Goal: Task Accomplishment & Management: Manage account settings

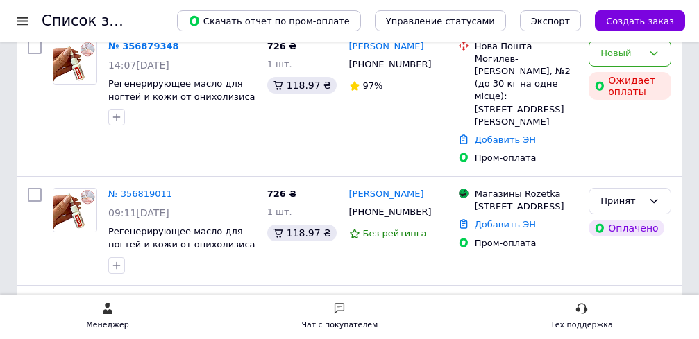
scroll to position [135, 0]
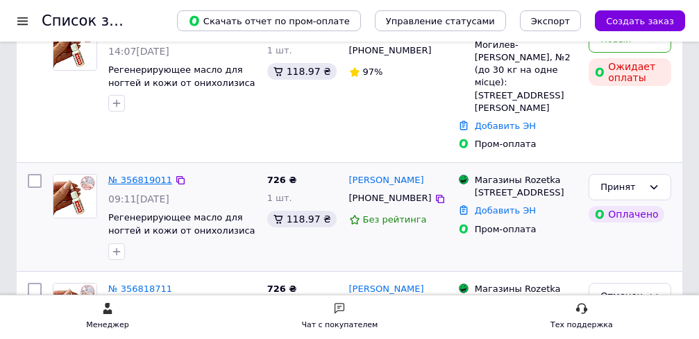
click at [146, 175] on link "№ 356819011" at bounding box center [140, 180] width 64 height 10
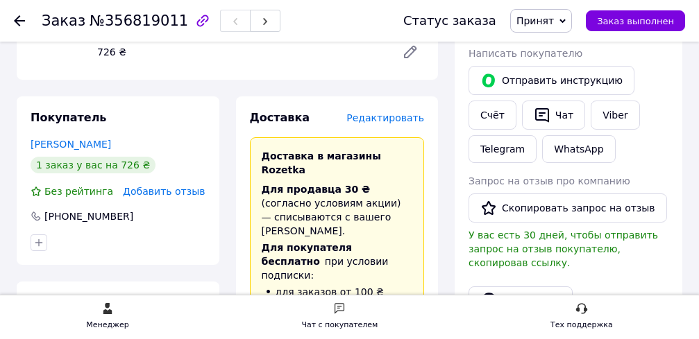
scroll to position [321, 0]
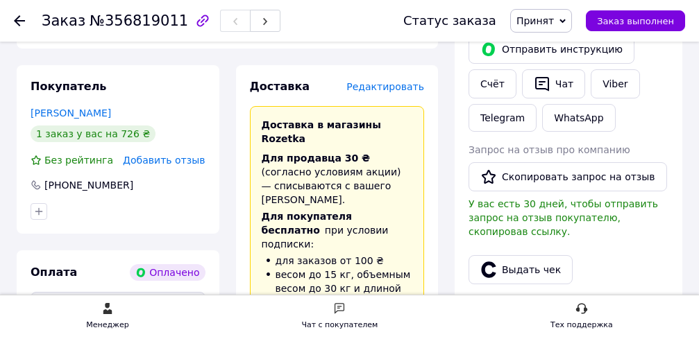
click at [398, 92] on span "Редактировать" at bounding box center [385, 86] width 78 height 11
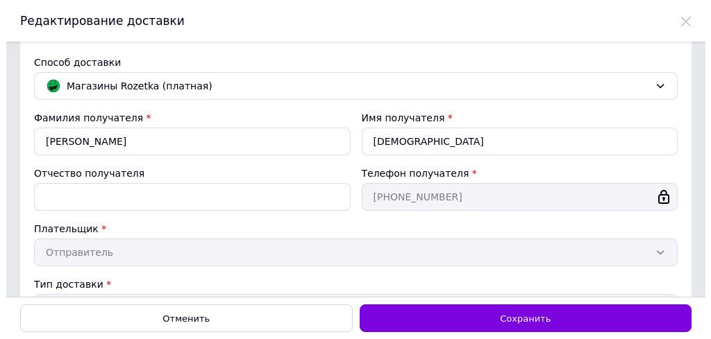
scroll to position [0, 0]
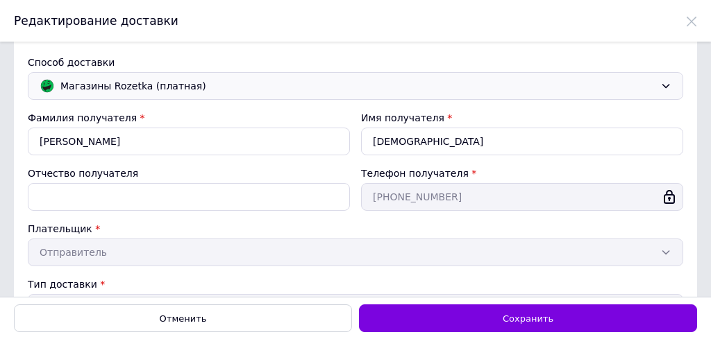
click at [663, 84] on icon at bounding box center [665, 86] width 11 height 11
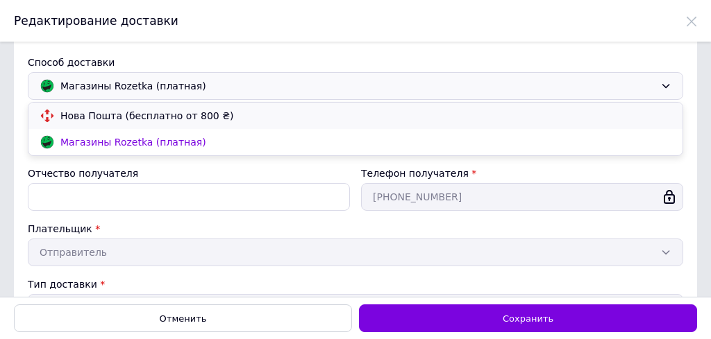
click at [206, 117] on span "Нова Пошта (бесплатно от 800 ₴)" at bounding box center [365, 116] width 611 height 14
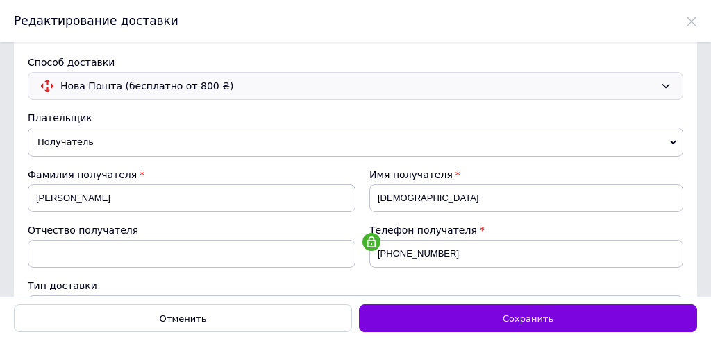
click at [670, 142] on icon at bounding box center [673, 143] width 6 height 6
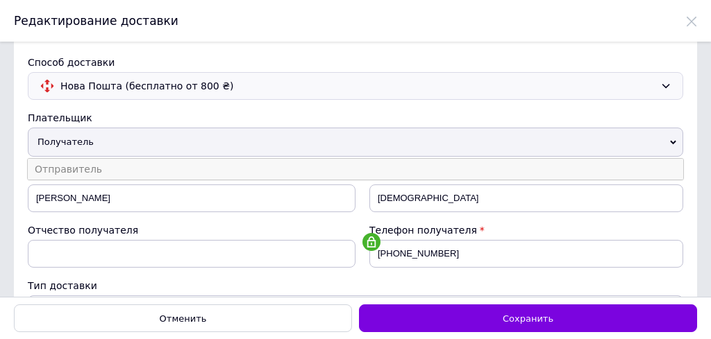
click at [78, 165] on li "Отправитель" at bounding box center [355, 169] width 655 height 21
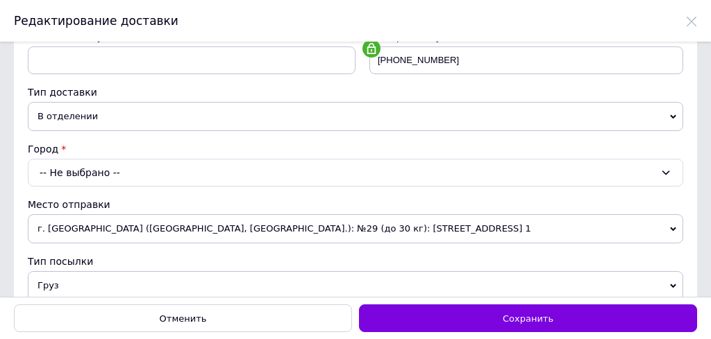
scroll to position [201, 0]
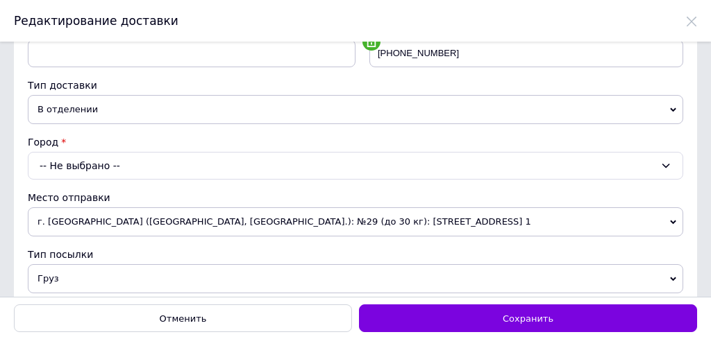
click at [115, 167] on div "-- Не выбрано --" at bounding box center [355, 166] width 655 height 28
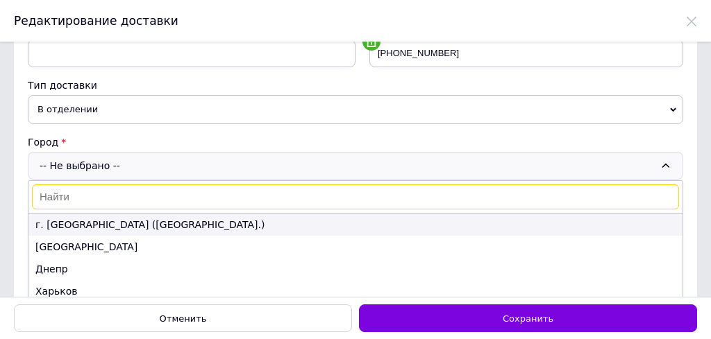
click at [51, 226] on li "г. [GEOGRAPHIC_DATA] ([GEOGRAPHIC_DATA].)" at bounding box center [355, 225] width 654 height 22
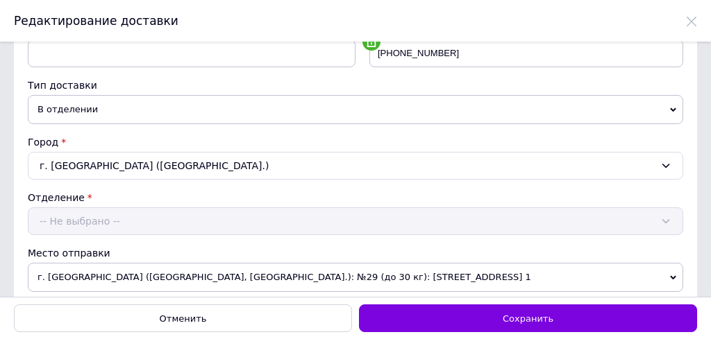
click at [73, 222] on div "Отделение -- Не выбрано --" at bounding box center [355, 213] width 655 height 44
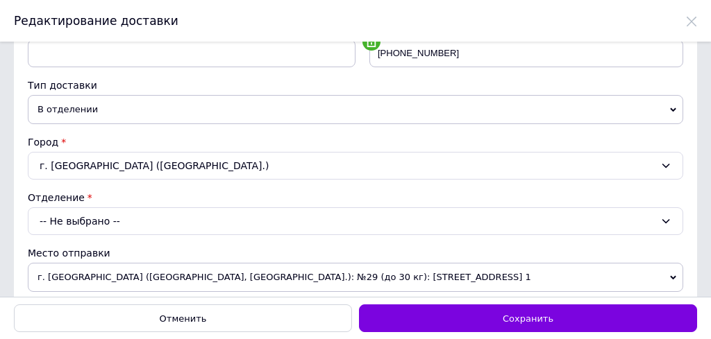
click at [86, 221] on div "-- Не выбрано --" at bounding box center [355, 222] width 655 height 28
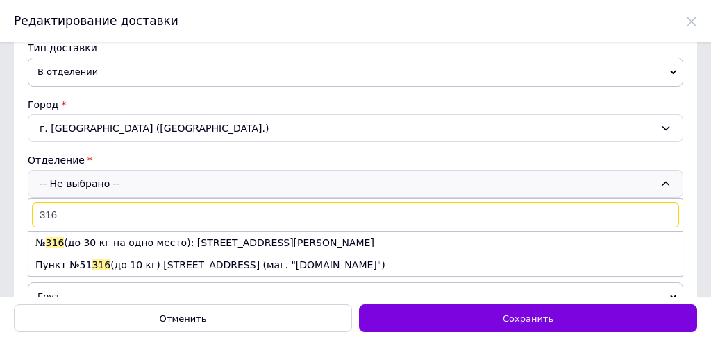
scroll to position [271, 0]
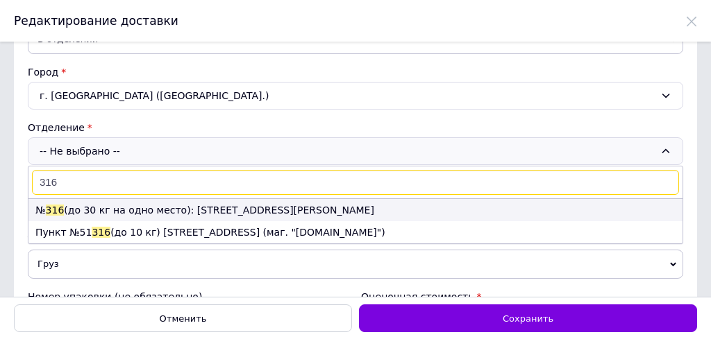
type input "316"
click at [126, 210] on li "№ 316 (до 30 кг на одно место): [STREET_ADDRESS][PERSON_NAME]" at bounding box center [355, 210] width 654 height 22
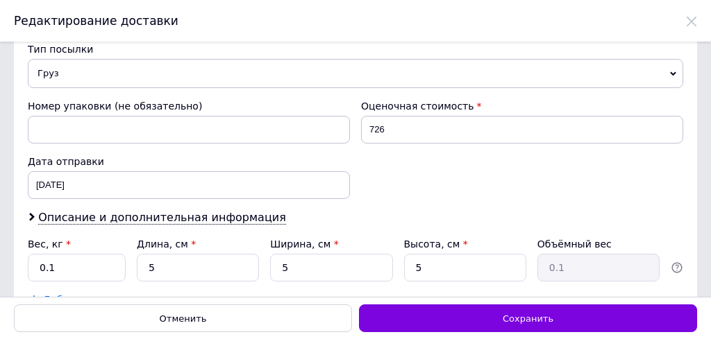
scroll to position [499, 0]
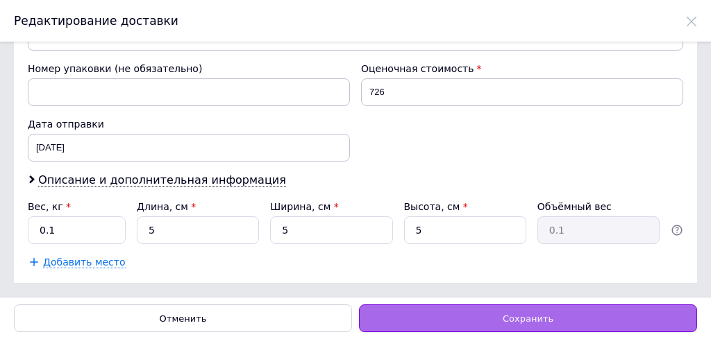
click at [503, 314] on div "Сохранить" at bounding box center [528, 319] width 338 height 28
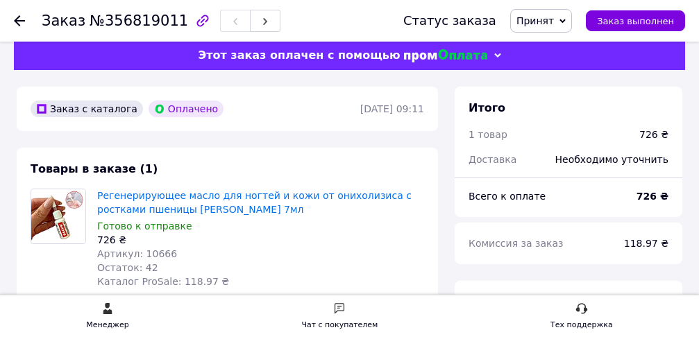
scroll to position [0, 0]
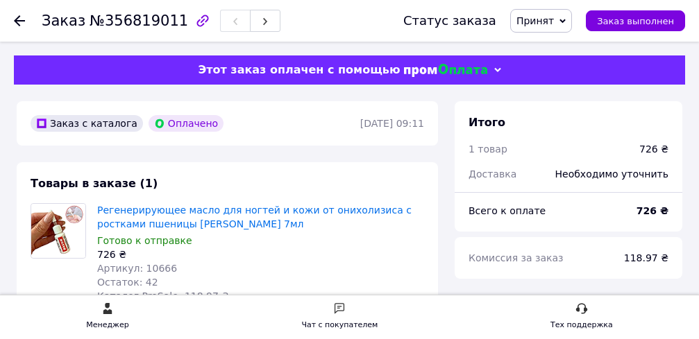
click at [17, 22] on icon at bounding box center [19, 20] width 11 height 11
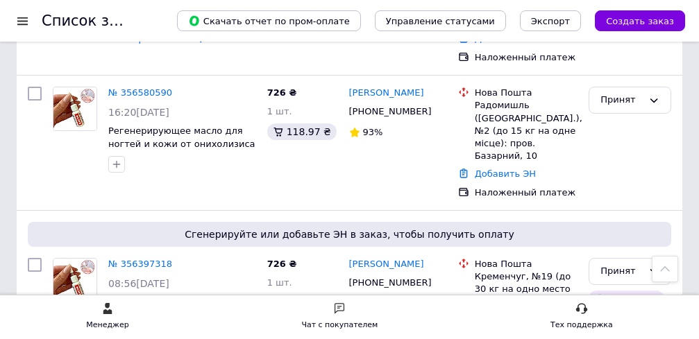
scroll to position [1057, 0]
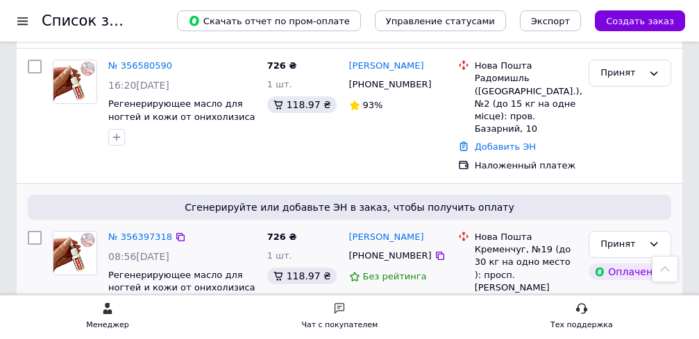
click at [494, 313] on link "Добавить ЭН" at bounding box center [505, 318] width 61 height 10
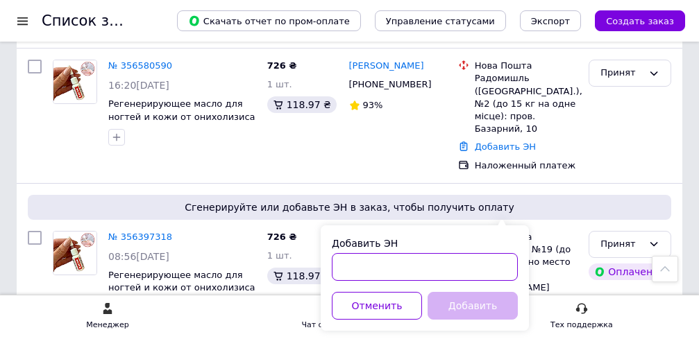
click at [358, 264] on input "Добавить ЭН" at bounding box center [425, 267] width 186 height 28
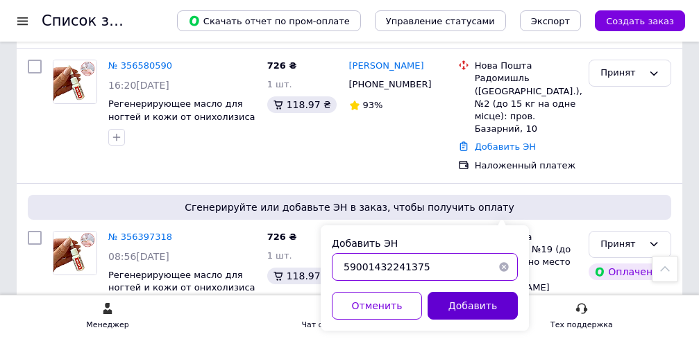
type input "59001432241375"
click at [469, 308] on button "Добавить" at bounding box center [473, 306] width 90 height 28
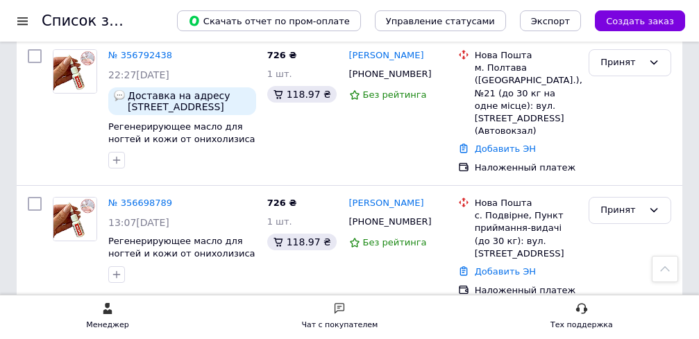
scroll to position [857, 0]
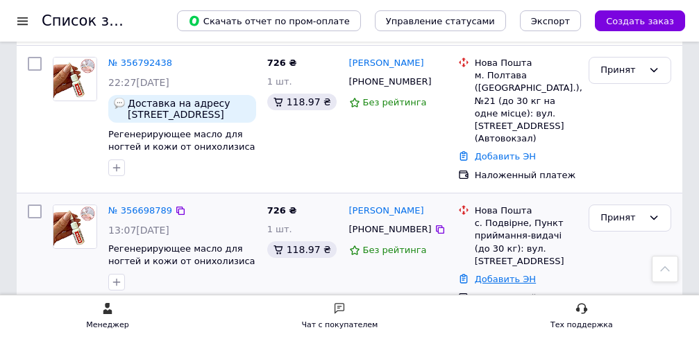
click at [502, 274] on link "Добавить ЭН" at bounding box center [505, 279] width 61 height 10
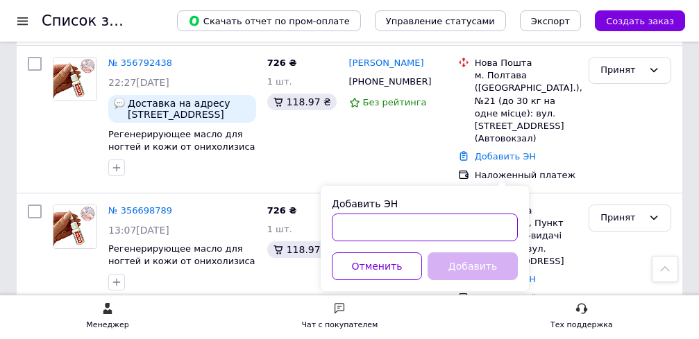
click at [387, 219] on input "Добавить ЭН" at bounding box center [425, 228] width 186 height 28
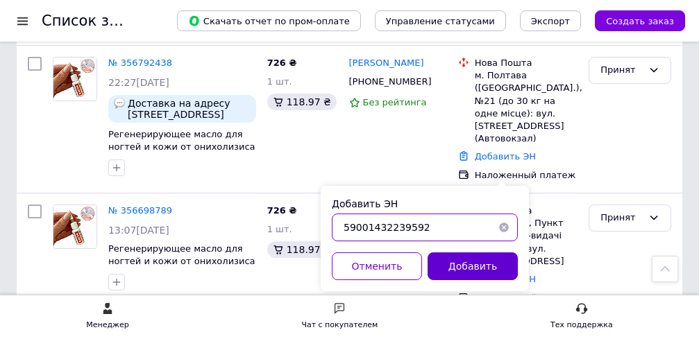
type input "59001432239592"
click at [461, 267] on button "Добавить" at bounding box center [473, 267] width 90 height 28
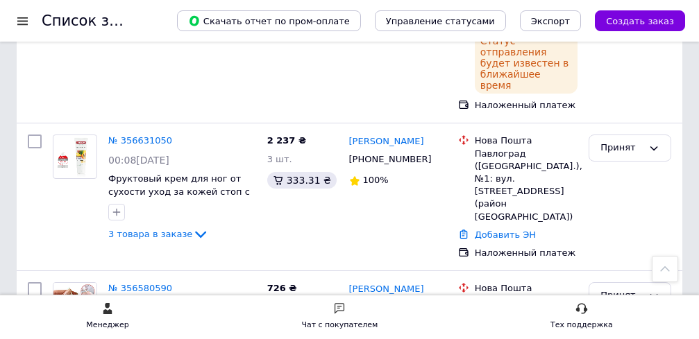
scroll to position [1148, 0]
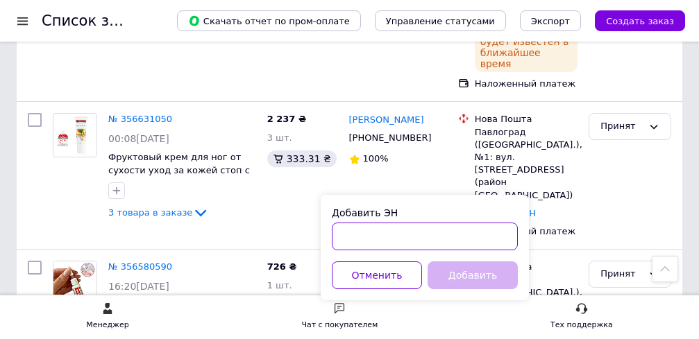
click at [362, 237] on input "Добавить ЭН" at bounding box center [425, 237] width 186 height 28
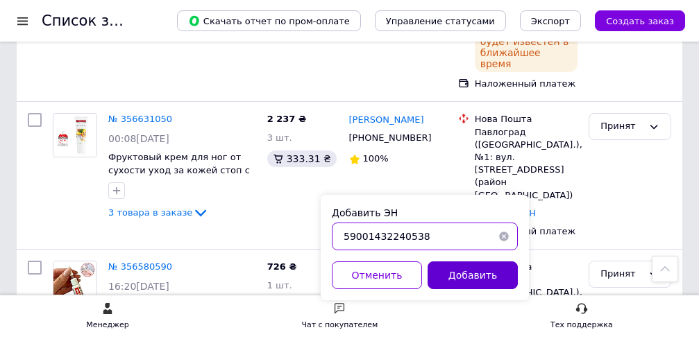
type input "59001432240538"
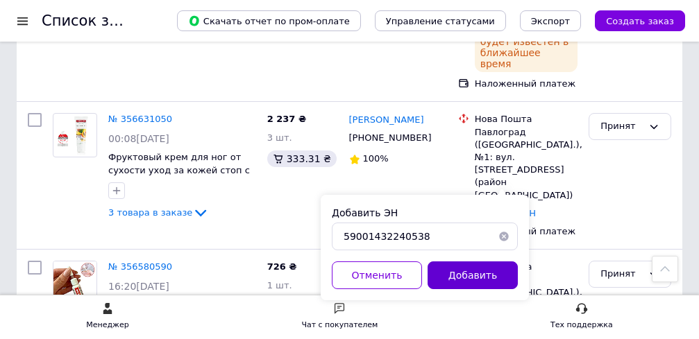
click at [450, 276] on button "Добавить" at bounding box center [473, 276] width 90 height 28
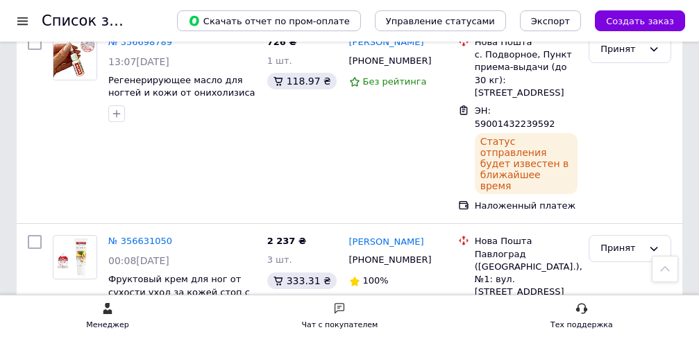
scroll to position [1011, 0]
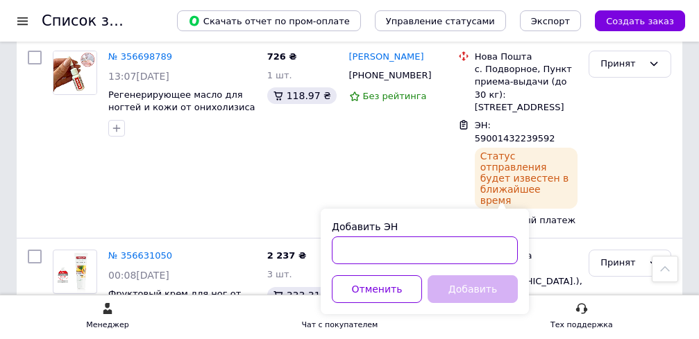
click at [358, 249] on input "Добавить ЭН" at bounding box center [425, 251] width 186 height 28
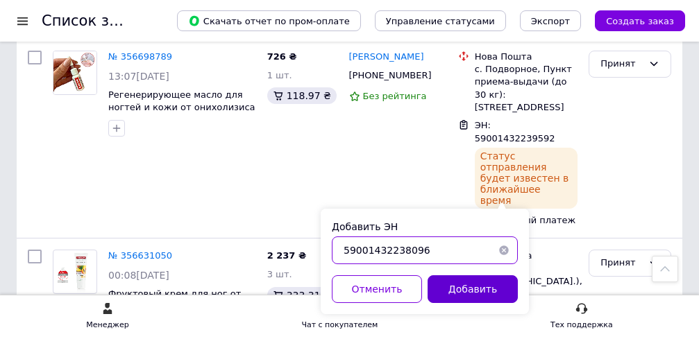
type input "59001432238096"
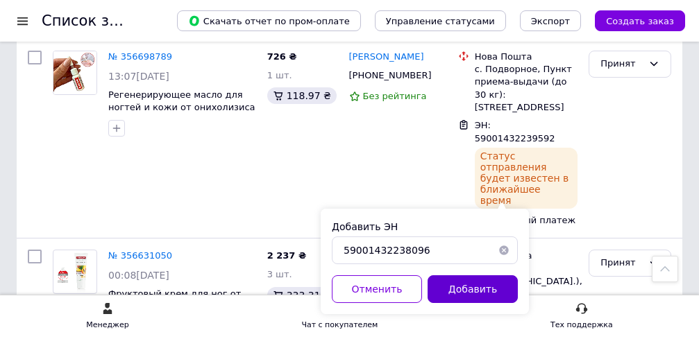
click at [482, 295] on button "Добавить" at bounding box center [473, 290] width 90 height 28
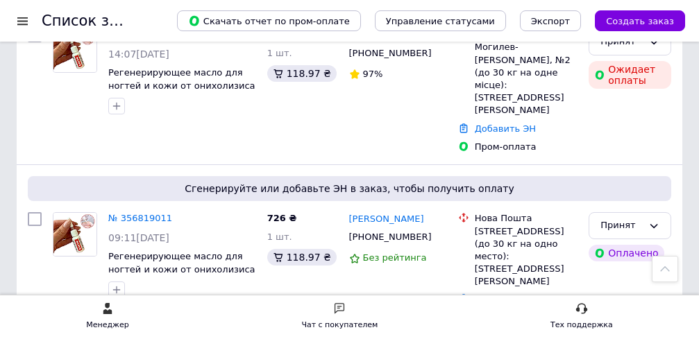
scroll to position [371, 0]
